Goal: Check status: Check status

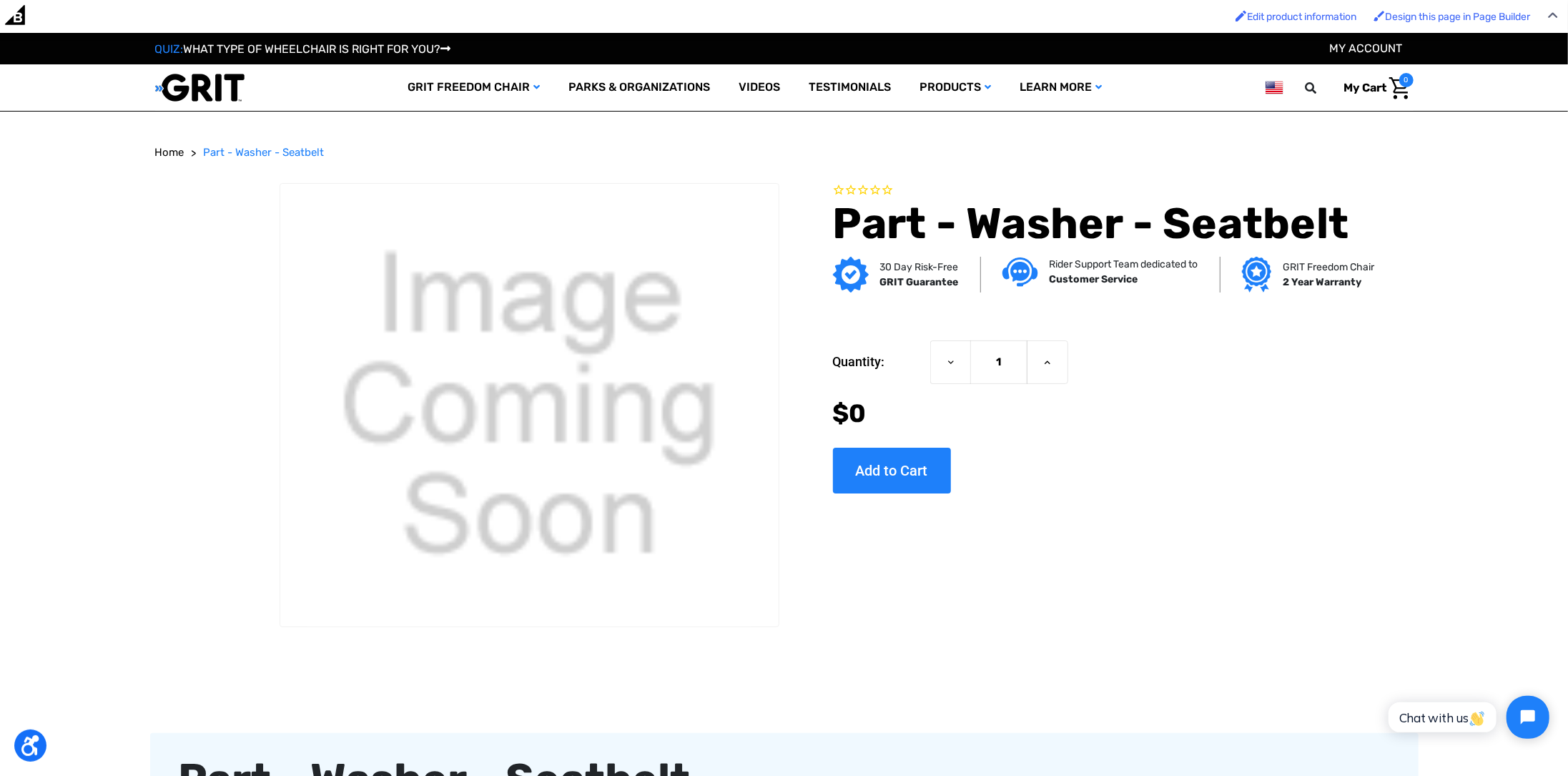
click at [1198, 419] on div "Now: $0" at bounding box center [1101, 414] width 537 height 38
click at [889, 190] on icon "Rated 0.0 out of 5 stars 0 reviews" at bounding box center [888, 190] width 12 height 15
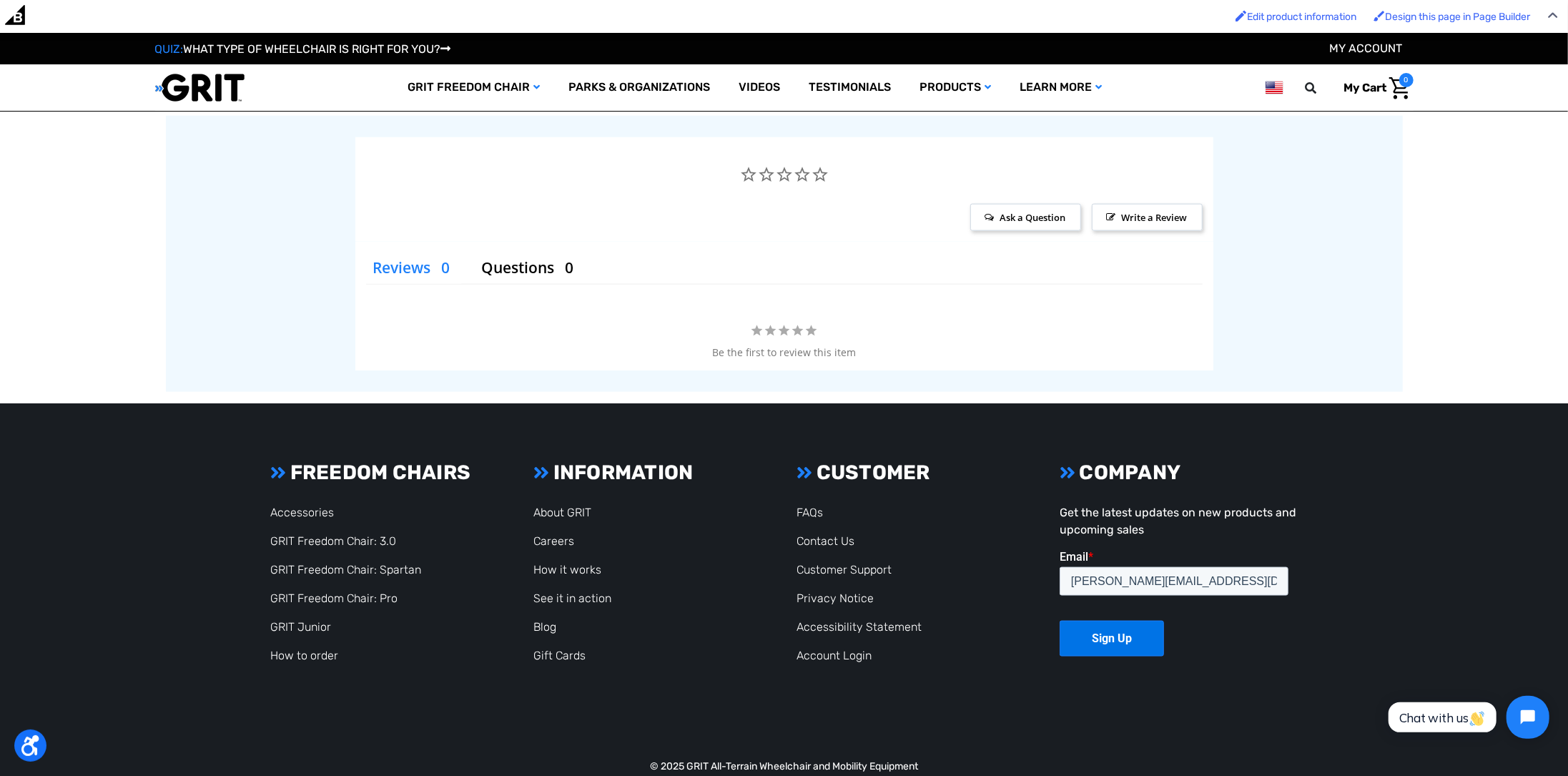
scroll to position [1445, 0]
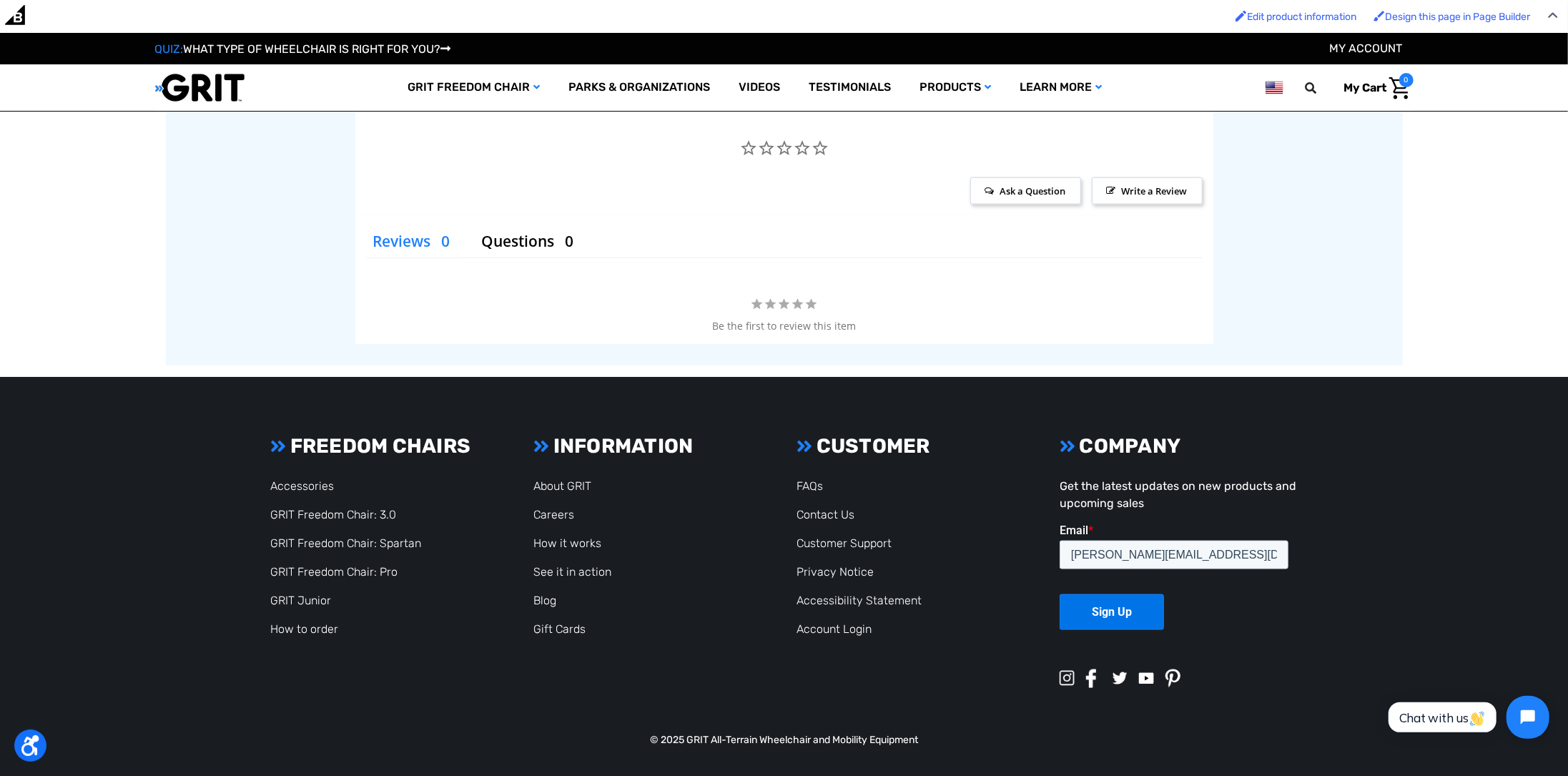
click at [1211, 342] on div "Reviews Questions Thank you for posting a question! Your question will appear o…" at bounding box center [784, 280] width 858 height 129
click at [794, 337] on div "Reviews Questions Thank you for posting a question! Your question will appear o…" at bounding box center [784, 280] width 858 height 129
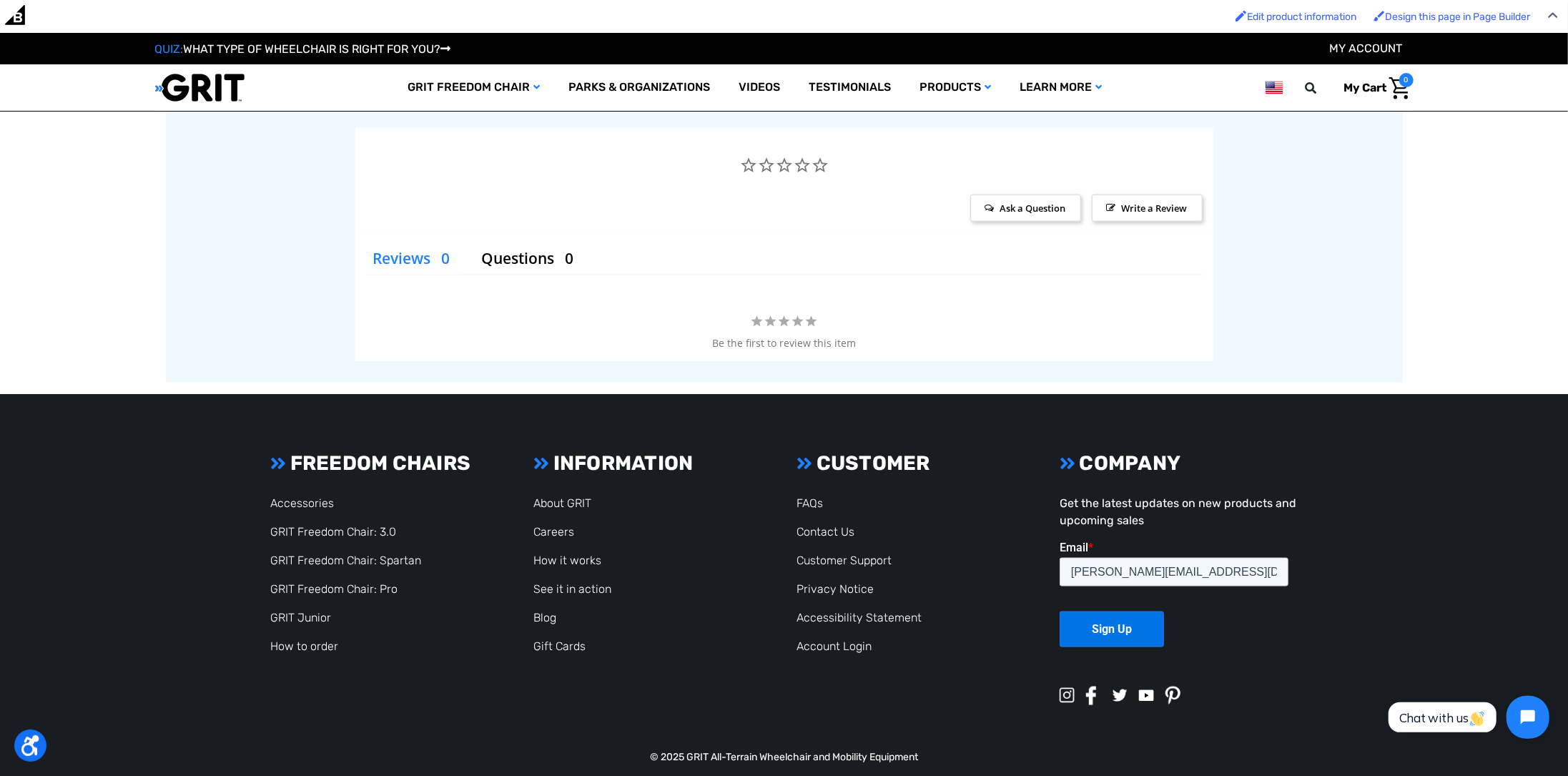
scroll to position [1406, 0]
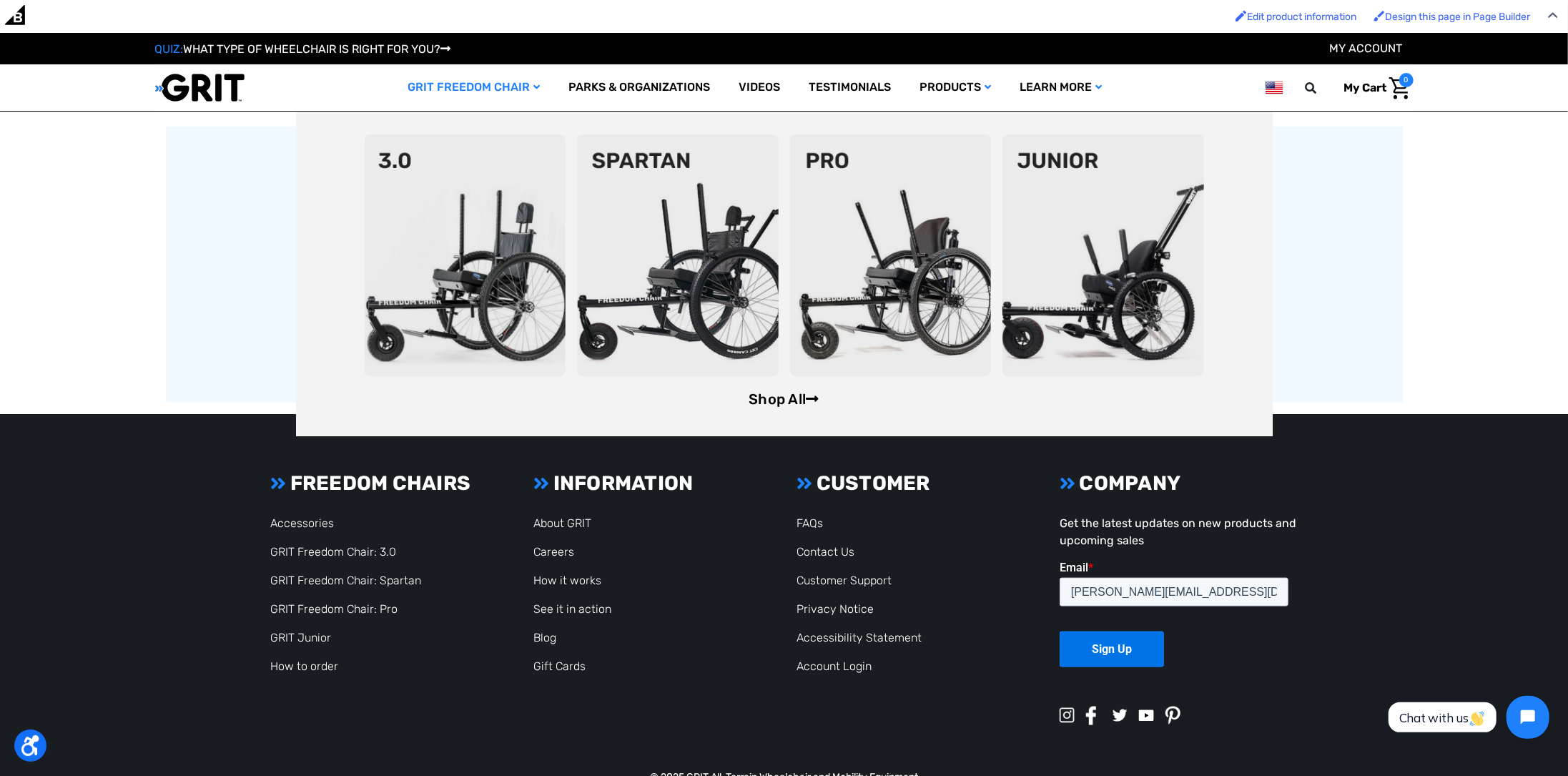
click at [788, 393] on link "Shop All" at bounding box center [783, 399] width 70 height 17
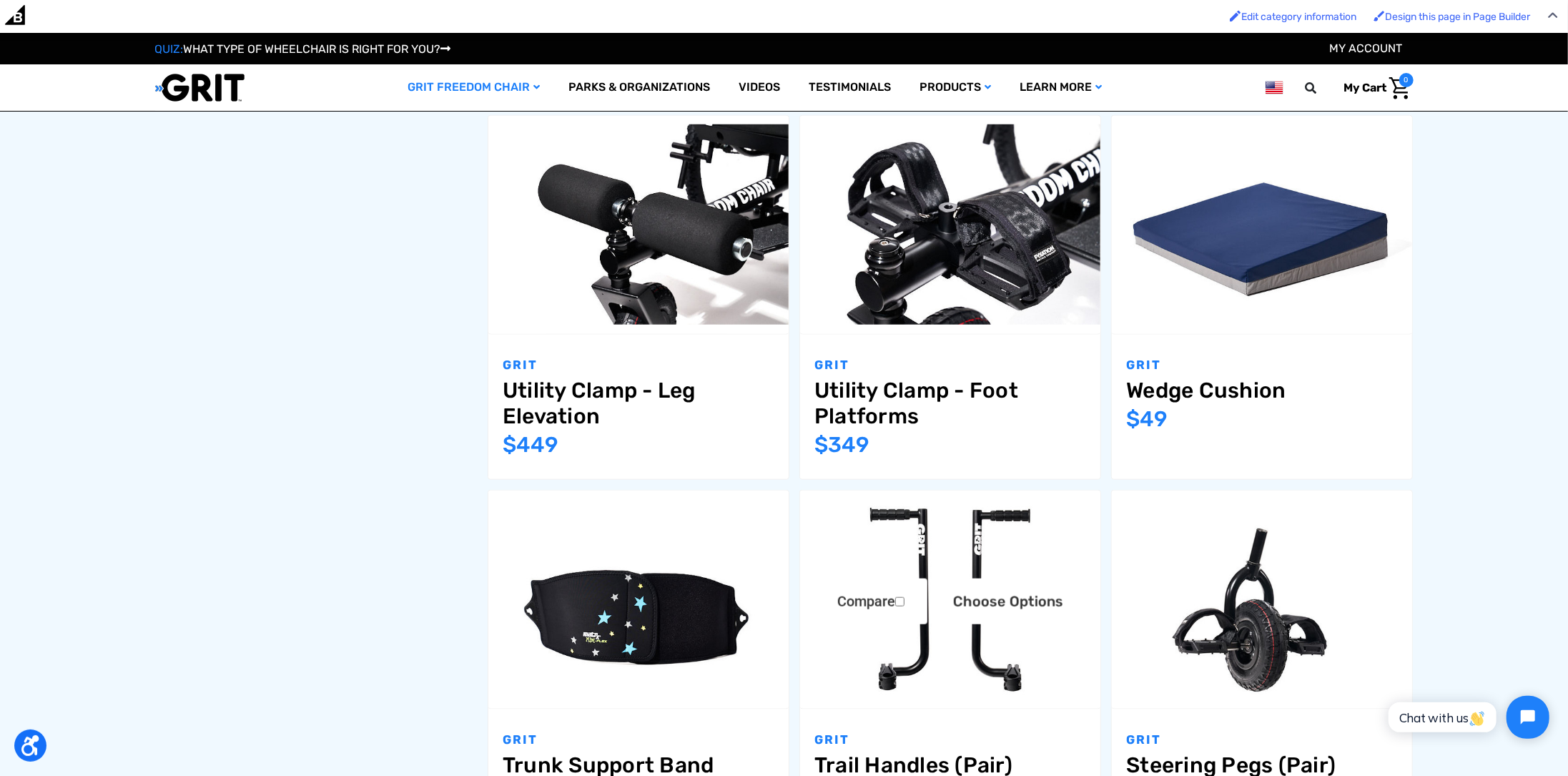
click at [981, 678] on img "Trail Handles (Pair),$399.00\a" at bounding box center [951, 598] width 300 height 200
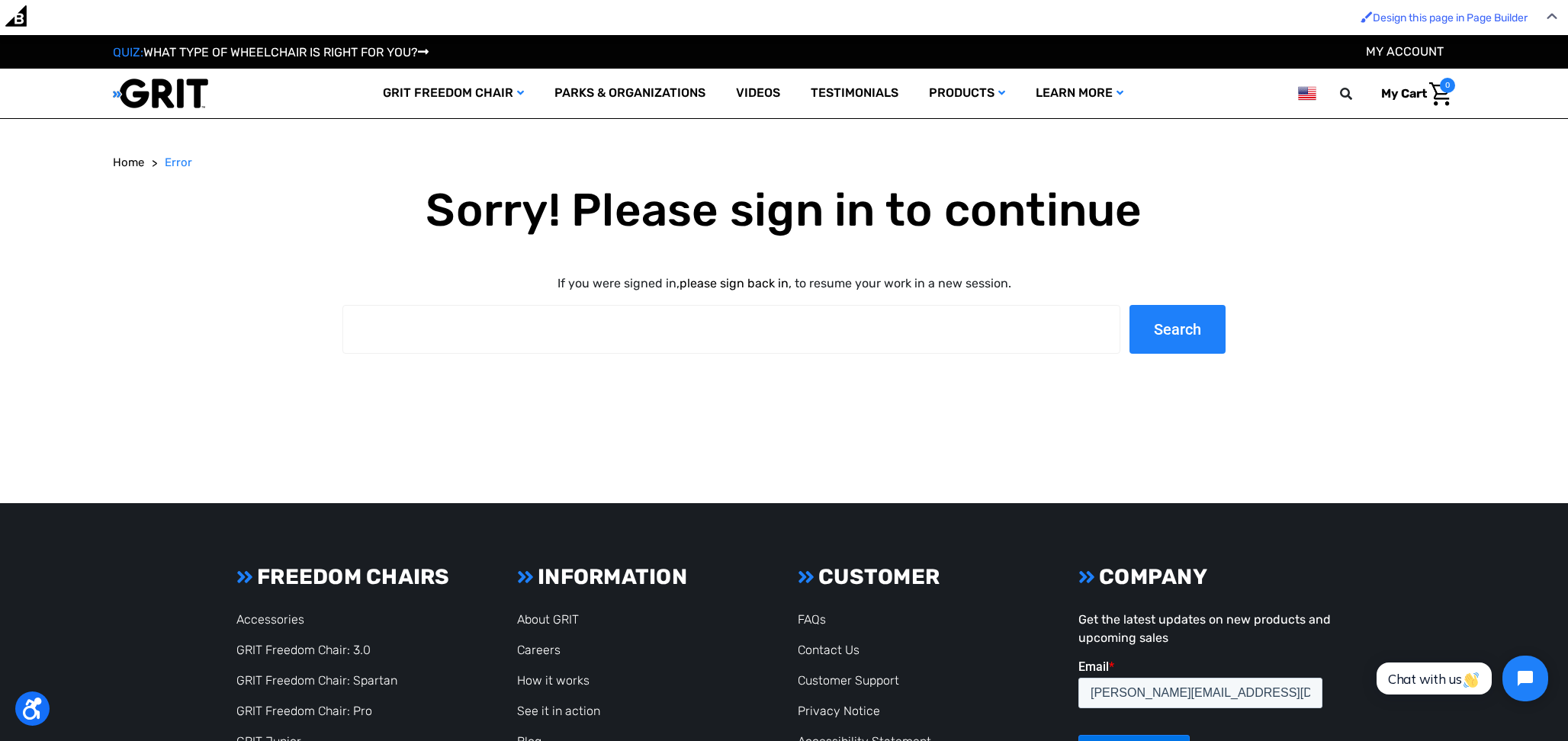
click at [761, 280] on link "please sign back in" at bounding box center [734, 283] width 109 height 14
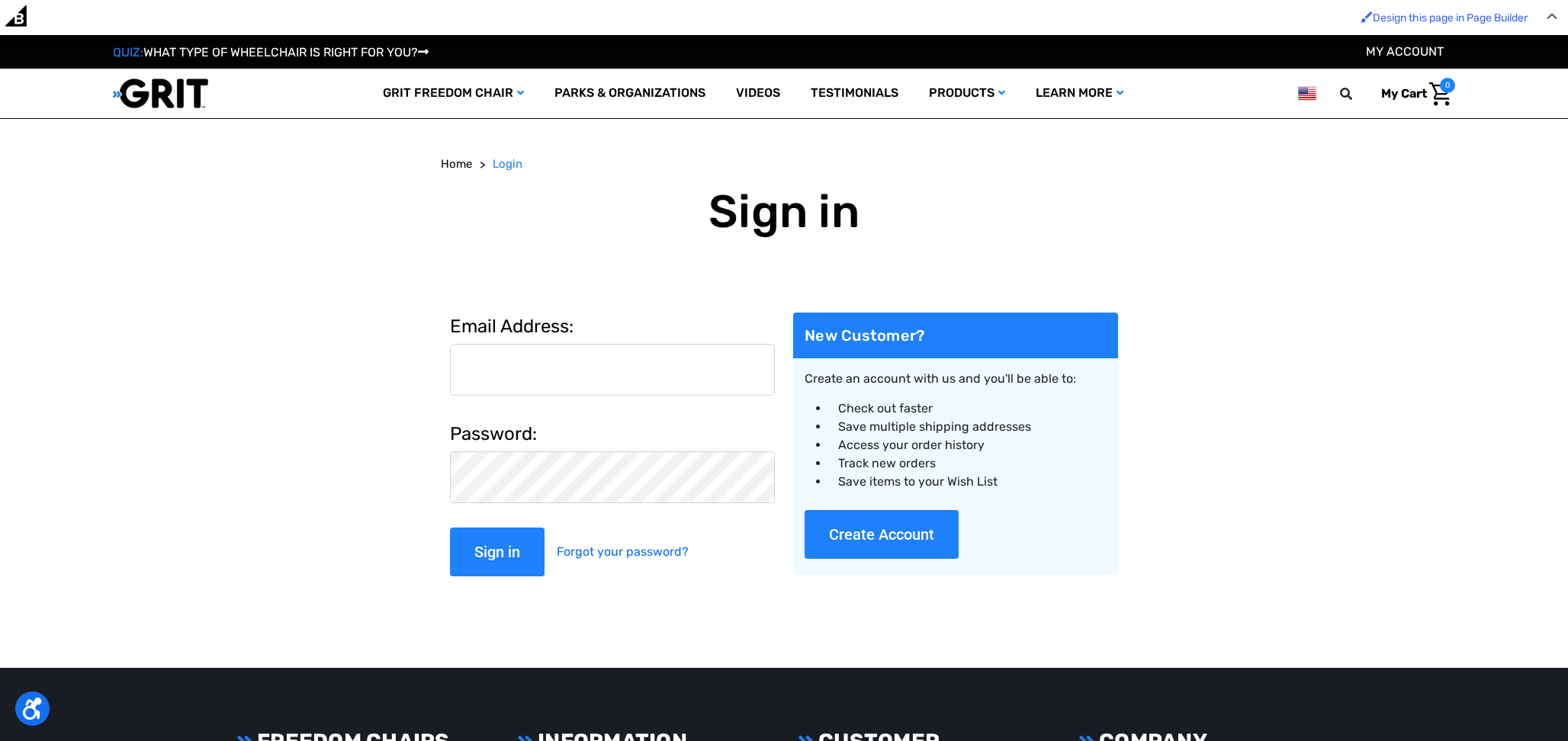
click at [646, 352] on input "Email Address:" at bounding box center [612, 370] width 325 height 52
type input "[PERSON_NAME][EMAIL_ADDRESS][DOMAIN_NAME]"
click at [450, 527] on input "Sign in" at bounding box center [497, 552] width 95 height 49
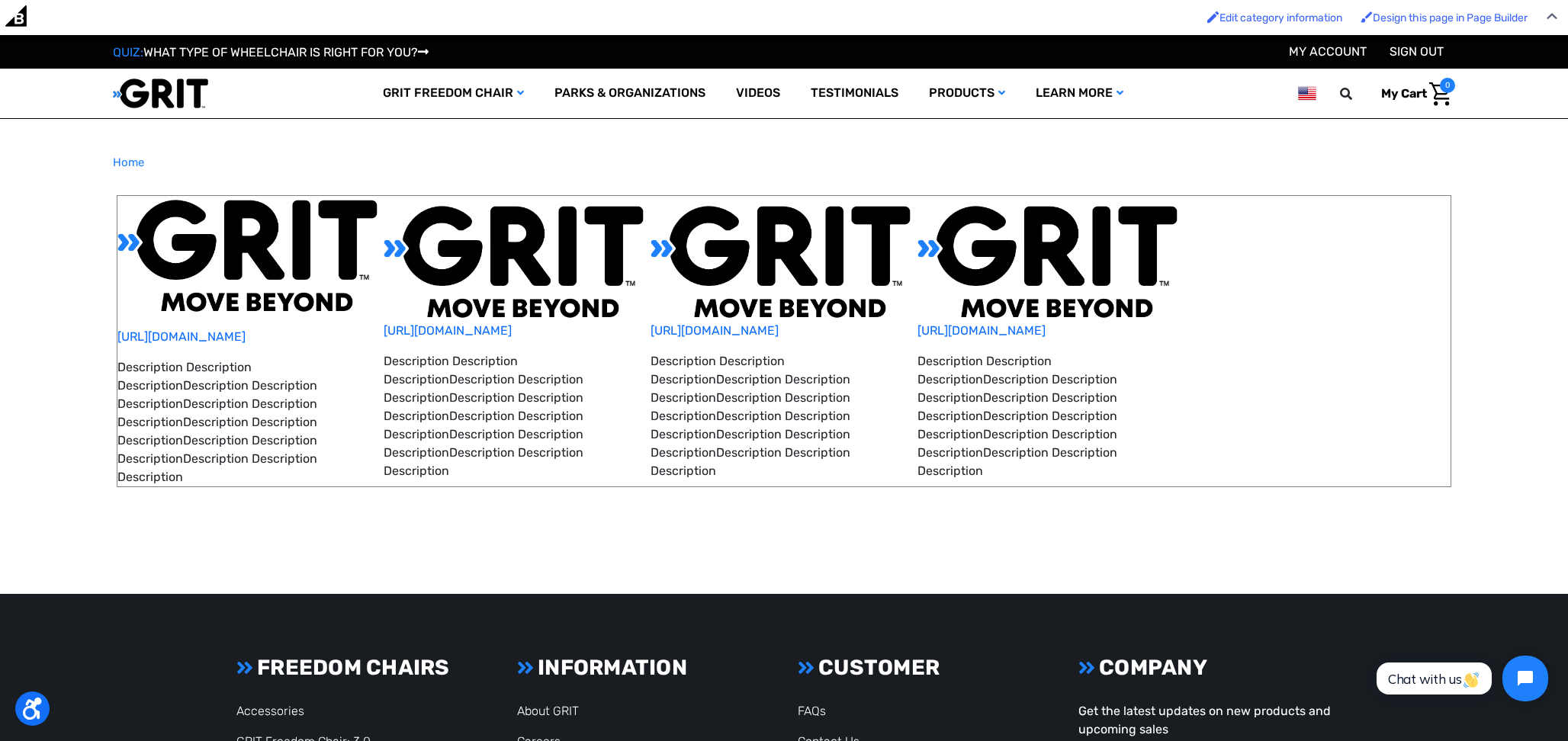
click at [489, 281] on img at bounding box center [513, 262] width 260 height 121
